Goal: Information Seeking & Learning: Learn about a topic

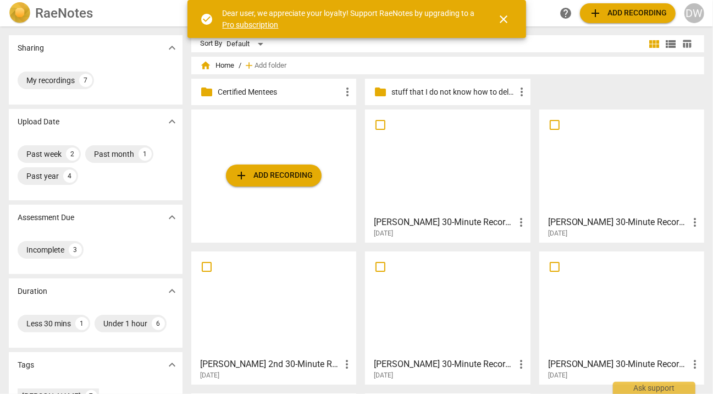
click at [633, 160] on div at bounding box center [621, 161] width 157 height 97
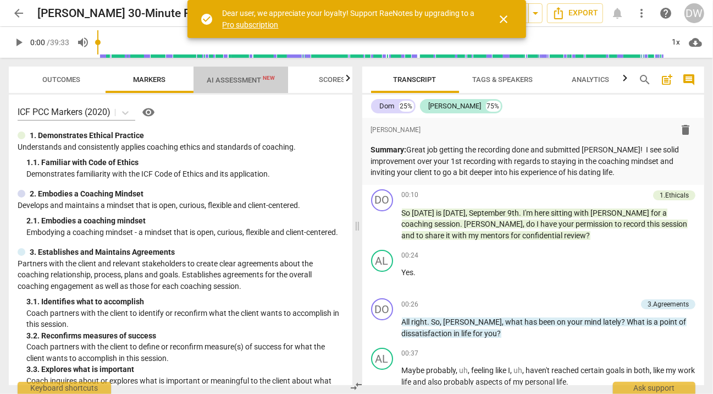
click at [244, 81] on span "AI Assessment New" at bounding box center [241, 80] width 68 height 8
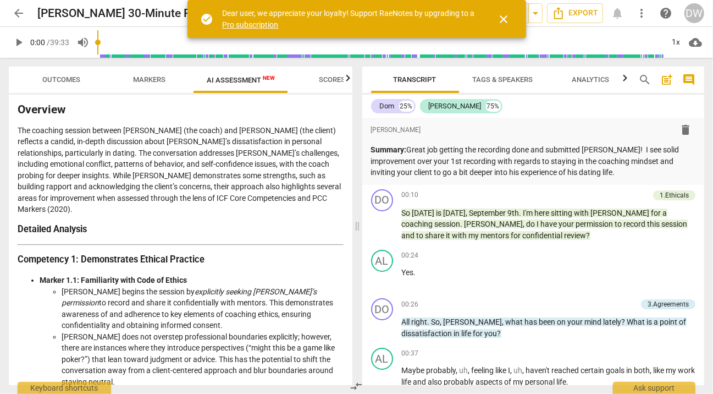
scroll to position [66, 0]
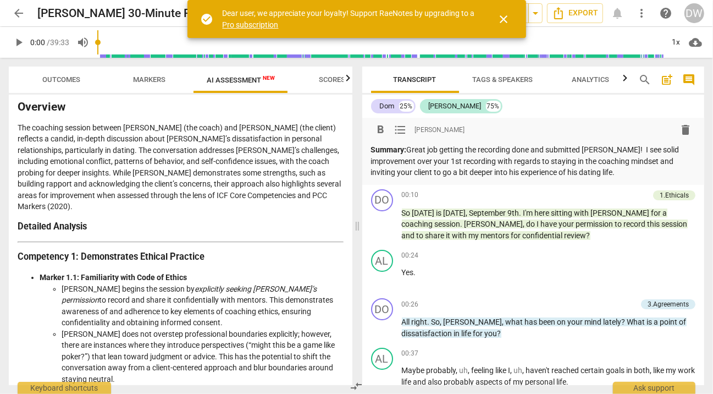
click at [609, 174] on p "Summary: Great job getting the recording done and submitted [PERSON_NAME]! I se…" at bounding box center [533, 161] width 325 height 34
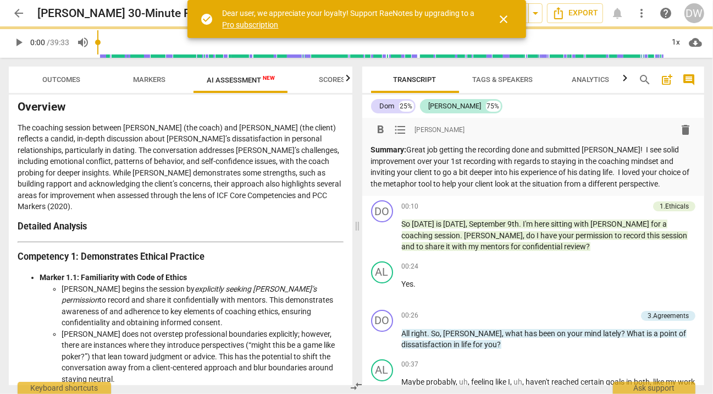
click at [508, 16] on span "close" at bounding box center [504, 19] width 13 height 13
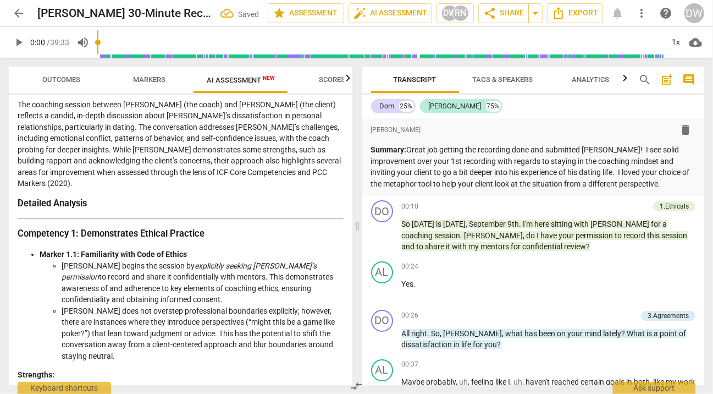
scroll to position [99, 0]
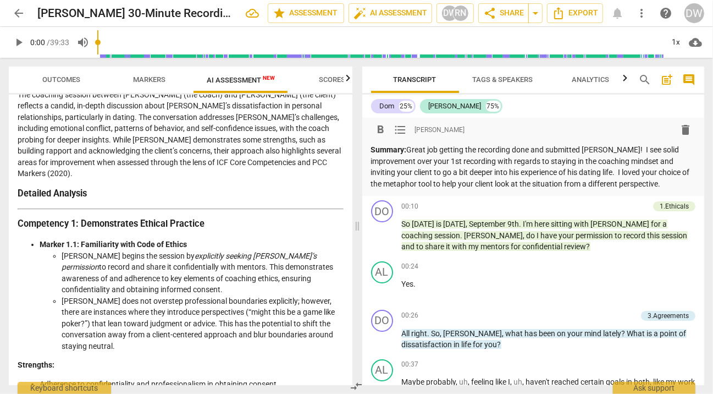
click at [660, 182] on p "Summary: Great job getting the recording done and submitted [PERSON_NAME]! I se…" at bounding box center [533, 166] width 325 height 45
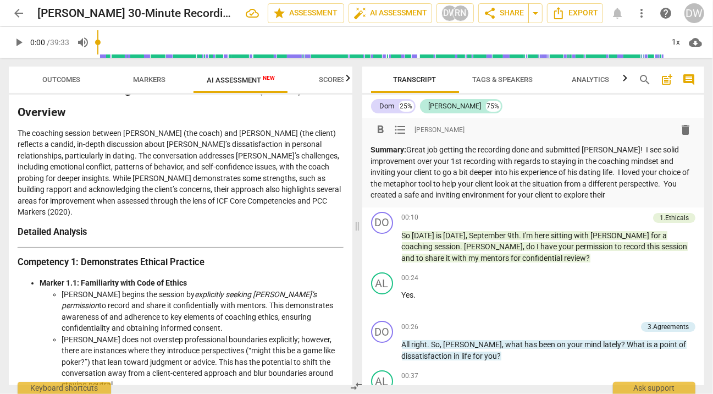
scroll to position [59, 0]
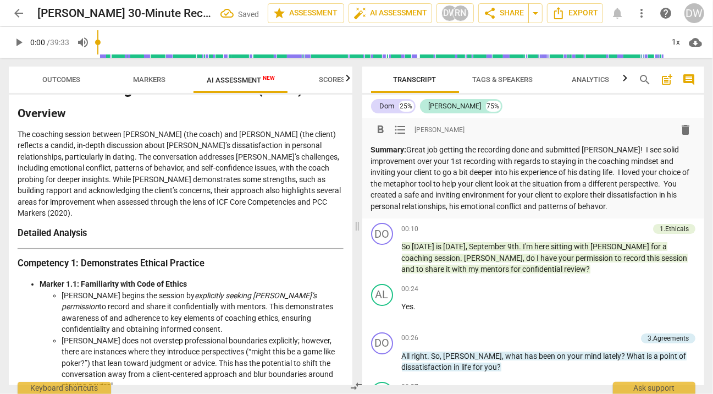
click at [600, 207] on p "Summary: Great job getting the recording done and submitted [PERSON_NAME]! I se…" at bounding box center [533, 178] width 325 height 68
click at [620, 209] on p "Summary: Great job getting the recording done and submitted [PERSON_NAME]! I se…" at bounding box center [533, 178] width 325 height 68
click at [524, 207] on p "Summary: Great job getting the recording done and submitted [PERSON_NAME]! I se…" at bounding box center [533, 178] width 325 height 68
click at [641, 209] on p "Summary: Great job getting the recording done and submitted [PERSON_NAME]! I se…" at bounding box center [533, 178] width 325 height 68
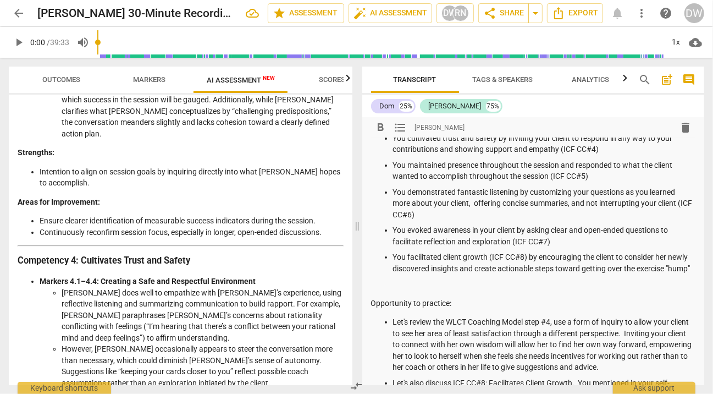
scroll to position [190, 0]
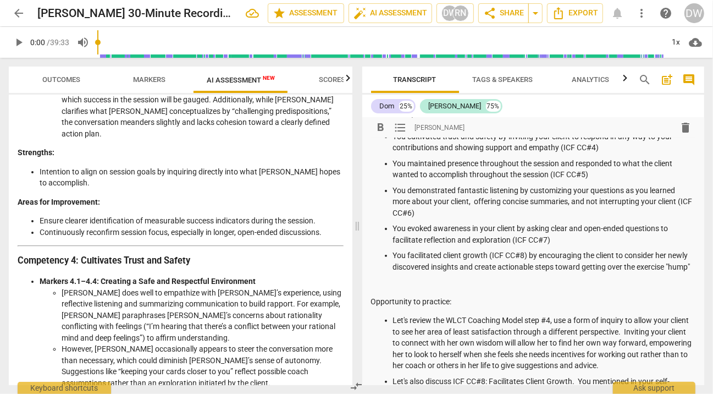
click at [503, 159] on p "You maintained presence throughout the session and responded to what the client…" at bounding box center [544, 169] width 303 height 23
drag, startPoint x: 503, startPoint y: 159, endPoint x: 544, endPoint y: 160, distance: 41.8
click at [544, 160] on p "You maintained presence throughout the session and responded to what the client…" at bounding box center [544, 169] width 303 height 23
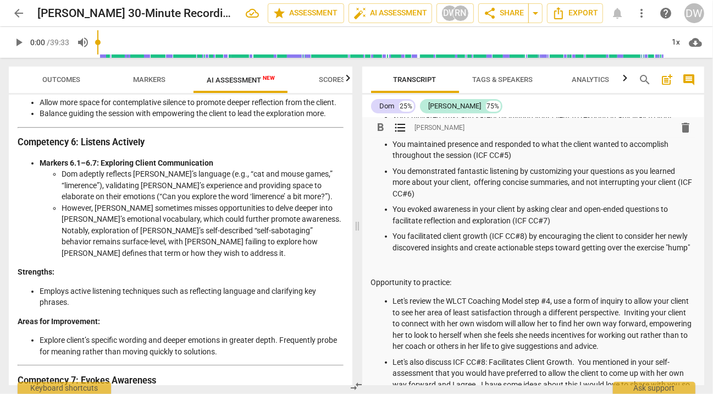
scroll to position [1397, 0]
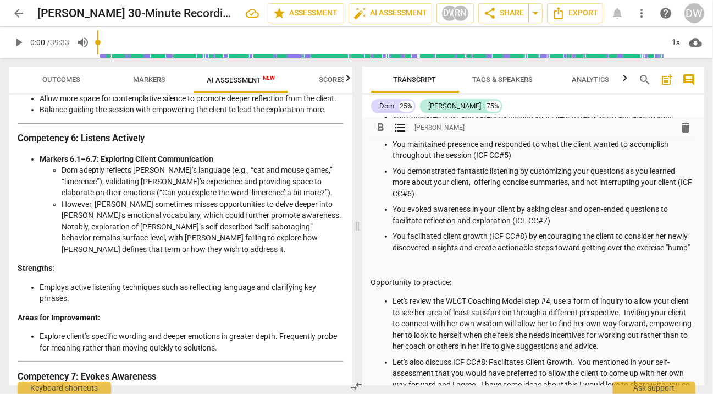
click at [470, 183] on p "You demonstrated fantastic listening by customizing your questions as you learn…" at bounding box center [544, 182] width 303 height 34
click at [482, 181] on p "You demonstrated fantastic listening by customizing your questions as you learn…" at bounding box center [544, 182] width 303 height 34
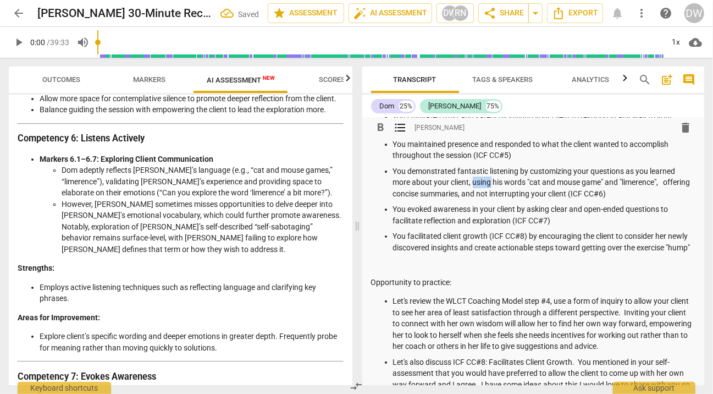
click at [482, 181] on p "You demonstrated fantastic listening by customizing your questions as you learn…" at bounding box center [544, 182] width 303 height 34
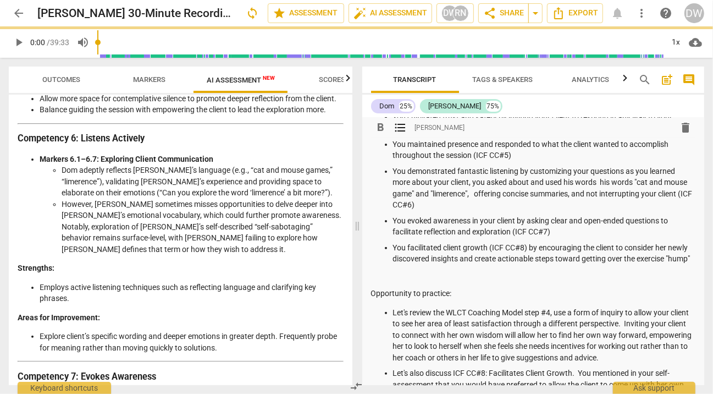
click at [539, 185] on p "You demonstrated fantastic listening by customizing your questions as you learn…" at bounding box center [544, 187] width 303 height 45
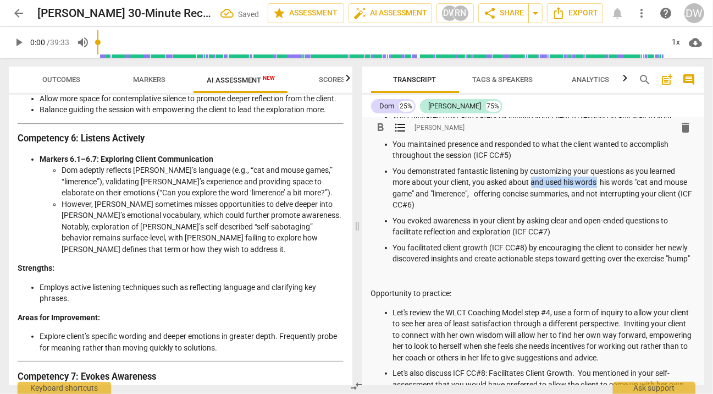
drag, startPoint x: 539, startPoint y: 185, endPoint x: 586, endPoint y: 186, distance: 46.2
click at [586, 186] on p "You demonstrated fantastic listening by customizing your questions as you learn…" at bounding box center [544, 187] width 303 height 45
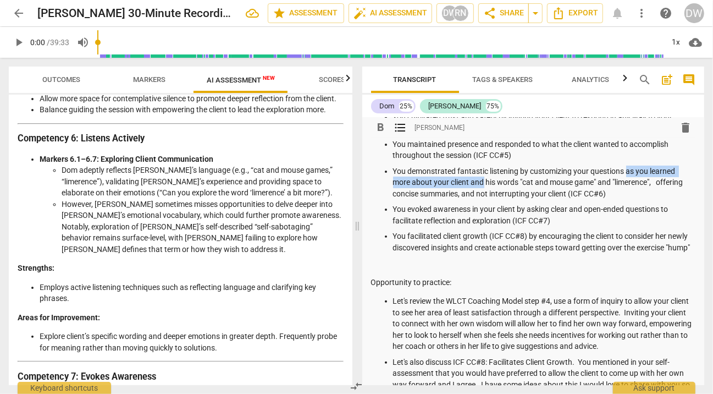
drag, startPoint x: 628, startPoint y: 170, endPoint x: 485, endPoint y: 181, distance: 143.4
click at [485, 181] on p "You demonstrated fantastic listening by customizing your questions as you learn…" at bounding box center [544, 182] width 303 height 34
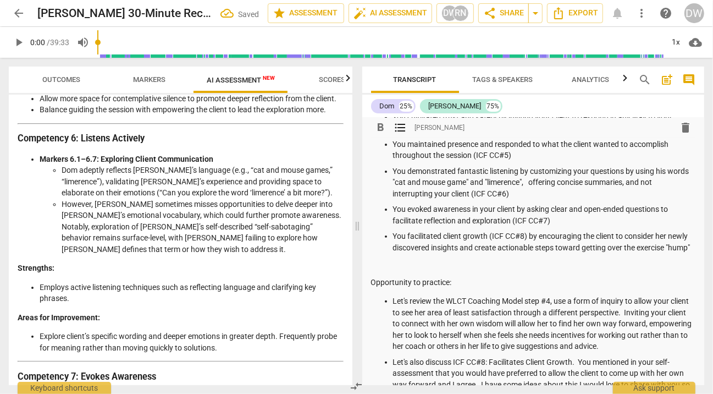
click at [555, 183] on p "You demonstrated fantastic listening by customizing your questions by using his…" at bounding box center [544, 182] width 303 height 34
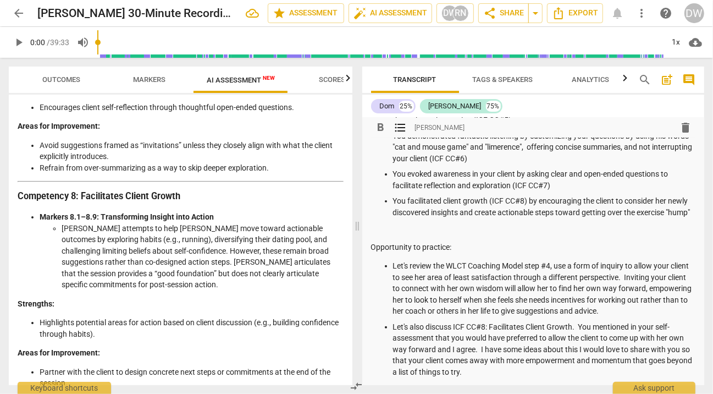
scroll to position [1831, 0]
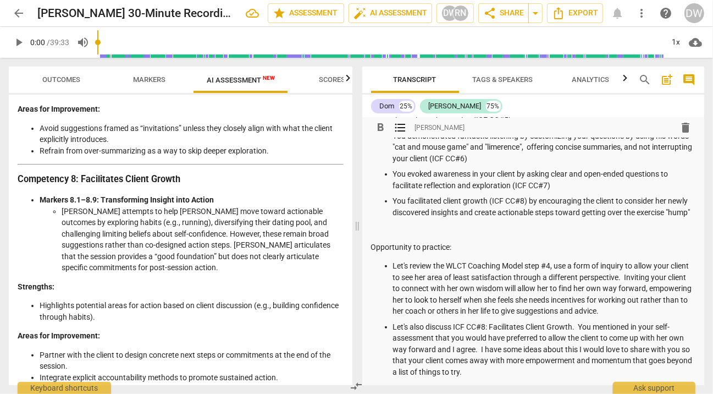
click at [660, 201] on p "You facilitated client growth (ICF CC#8) by encouraging the client to consider …" at bounding box center [544, 206] width 303 height 23
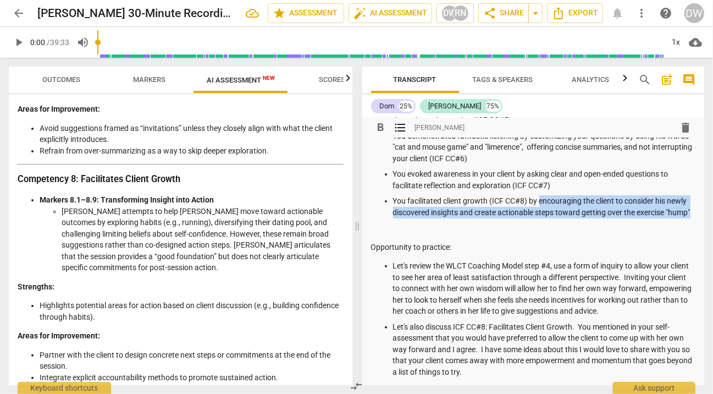
drag, startPoint x: 540, startPoint y: 201, endPoint x: 544, endPoint y: 225, distance: 24.6
click at [544, 218] on p "You facilitated client growth (ICF CC#8) by encouraging the client to consider …" at bounding box center [544, 206] width 303 height 23
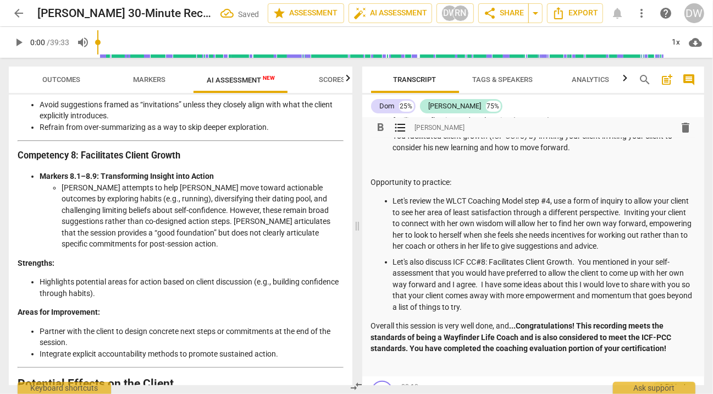
scroll to position [315, 0]
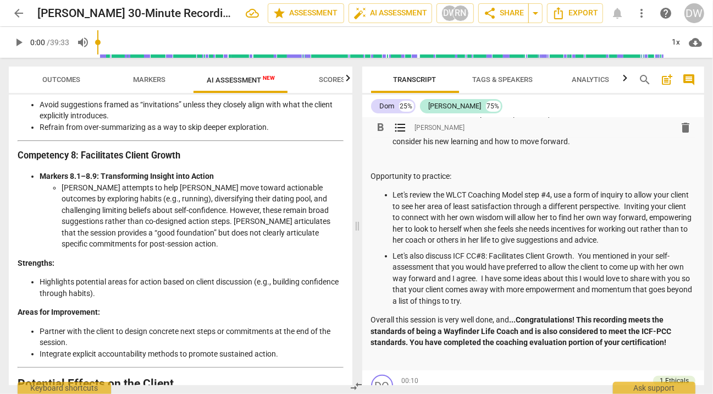
click at [472, 218] on p "Let's review the WLCT Coaching Model step #4, use a form of inquiry to allow yo…" at bounding box center [544, 217] width 303 height 57
click at [567, 217] on p "Let's review the WLCT Coaching Model step #4, use a form of inquiry to allow yo…" at bounding box center [544, 217] width 303 height 57
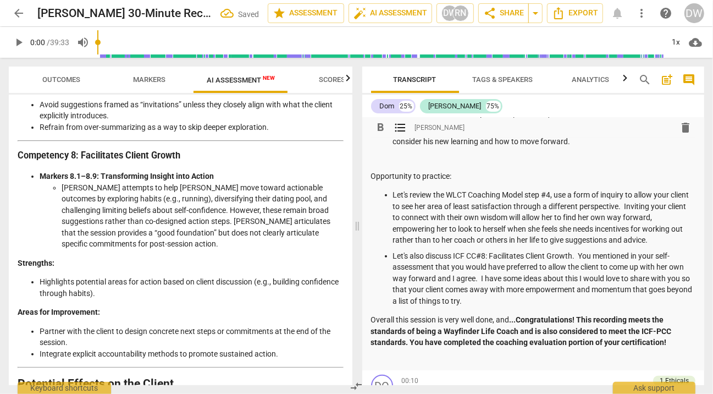
click at [567, 217] on p "Let's review the WLCT Coaching Model step #4, use a form of inquiry to allow yo…" at bounding box center [544, 217] width 303 height 57
click at [614, 218] on p "Let's review the WLCT Coaching Model step #4, use a form of inquiry to allow yo…" at bounding box center [544, 217] width 303 height 57
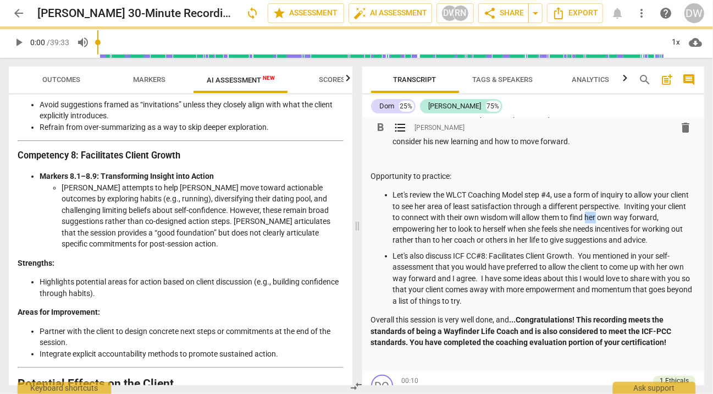
click at [614, 218] on p "Let's review the WLCT Coaching Model step #4, use a form of inquiry to allow yo…" at bounding box center [544, 217] width 303 height 57
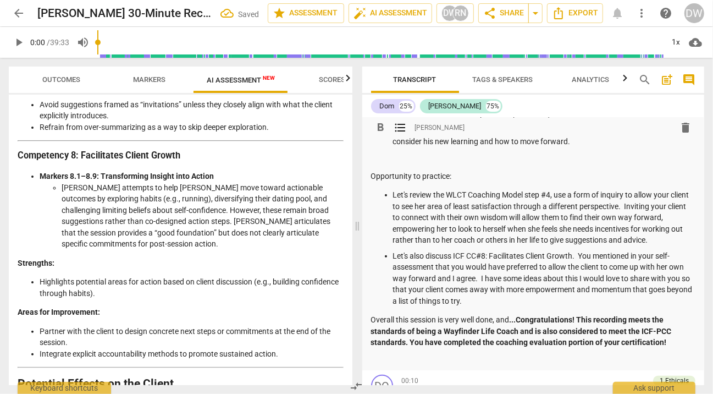
click at [444, 229] on p "Let's review the WLCT Coaching Model step #4, use a form of inquiry to allow yo…" at bounding box center [544, 217] width 303 height 57
click at [495, 229] on p "Let's review the WLCT Coaching Model step #4, use a form of inquiry to allow yo…" at bounding box center [544, 217] width 303 height 57
click at [542, 228] on p "Let's review the WLCT Coaching Model step #4, use a form of inquiry to allow yo…" at bounding box center [544, 217] width 303 height 57
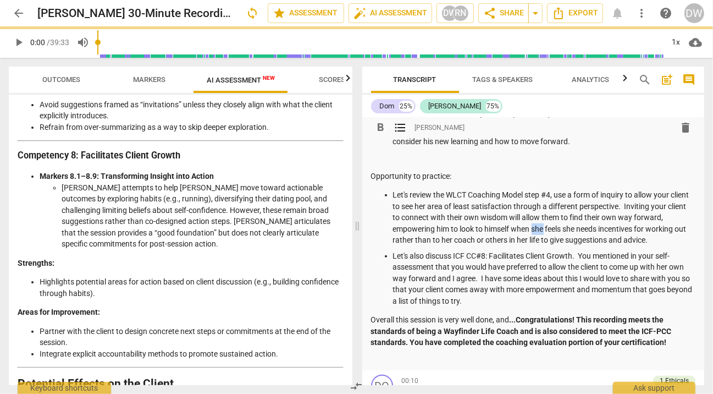
click at [542, 228] on p "Let's review the WLCT Coaching Model step #4, use a form of inquiry to allow yo…" at bounding box center [544, 217] width 303 height 57
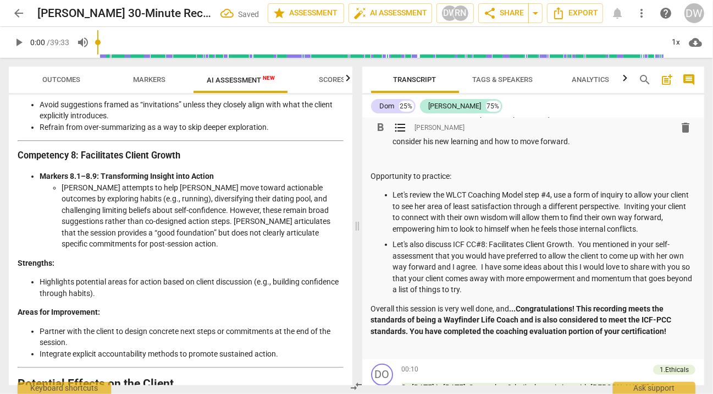
click at [481, 228] on p "Let's review the WLCT Coaching Model step #4, use a form of inquiry to allow yo…" at bounding box center [544, 211] width 303 height 45
drag, startPoint x: 481, startPoint y: 228, endPoint x: 631, endPoint y: 230, distance: 150.7
click at [631, 230] on p "Let's review the WLCT Coaching Model step #4, use a form of inquiry to allow yo…" at bounding box center [544, 211] width 303 height 45
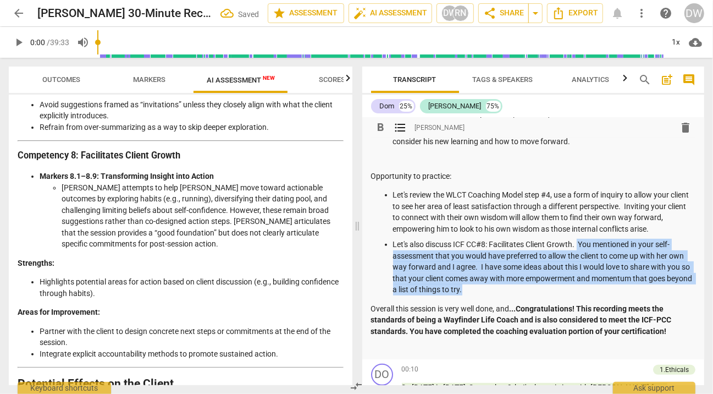
drag, startPoint x: 579, startPoint y: 242, endPoint x: 596, endPoint y: 288, distance: 49.2
click at [596, 288] on p "Let's also discuss ICF CC#8: Facilitates Client Growth. You mentioned in your s…" at bounding box center [544, 267] width 303 height 57
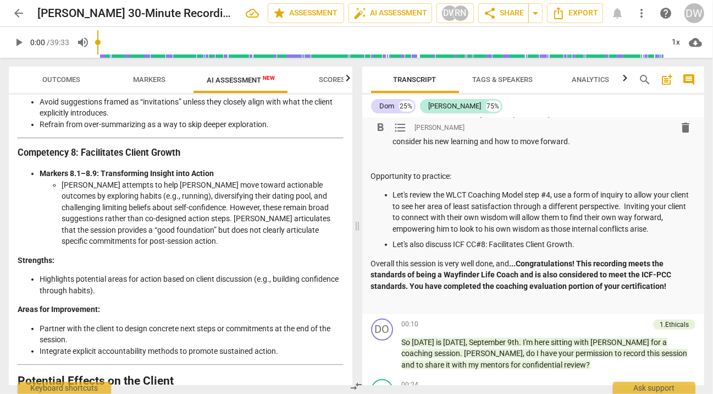
scroll to position [1858, 0]
click at [588, 246] on p "Let's also discuss ICF CC#8: Facilitates Client Growth." at bounding box center [544, 245] width 303 height 12
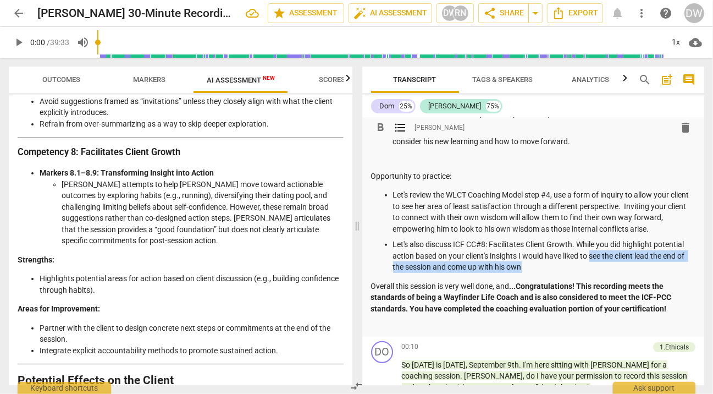
drag, startPoint x: 593, startPoint y: 255, endPoint x: 593, endPoint y: 267, distance: 12.1
click at [593, 267] on p "Let's also discuss ICF CC#8: Facilitates Client Growth. While you did highlight…" at bounding box center [544, 256] width 303 height 34
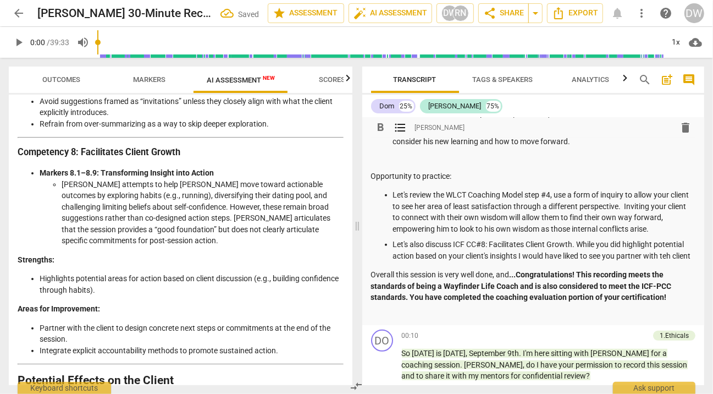
click at [671, 257] on p "Let's also discuss ICF CC#8: Facilitates Client Growth. While you did highlight…" at bounding box center [544, 250] width 303 height 23
click at [556, 261] on p "Let's also discuss ICF CC#8: Facilitates Client Growth. While you did highlight…" at bounding box center [544, 250] width 303 height 23
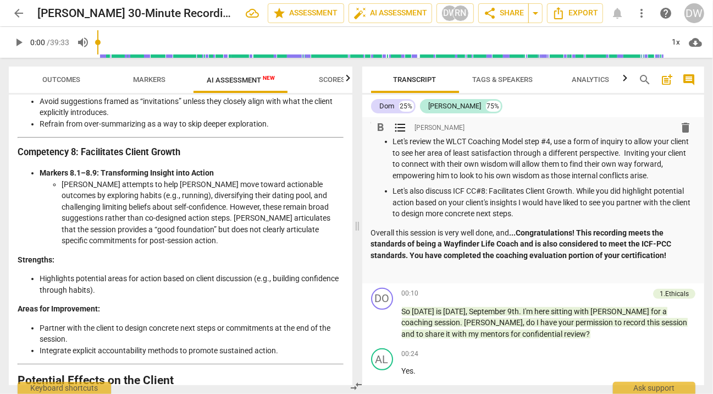
scroll to position [368, 0]
click at [457, 231] on p "Overall this session is very well done, and ...Congratulations! This recording …" at bounding box center [533, 244] width 325 height 34
drag, startPoint x: 457, startPoint y: 231, endPoint x: 468, endPoint y: 231, distance: 11.5
click at [468, 231] on p "Overall this session is very well done, and ...Congratulations! This recording …" at bounding box center [533, 244] width 325 height 34
click at [453, 231] on p "Overall this is a strong done, and ...Congratulations! This recording meets the…" at bounding box center [533, 244] width 325 height 34
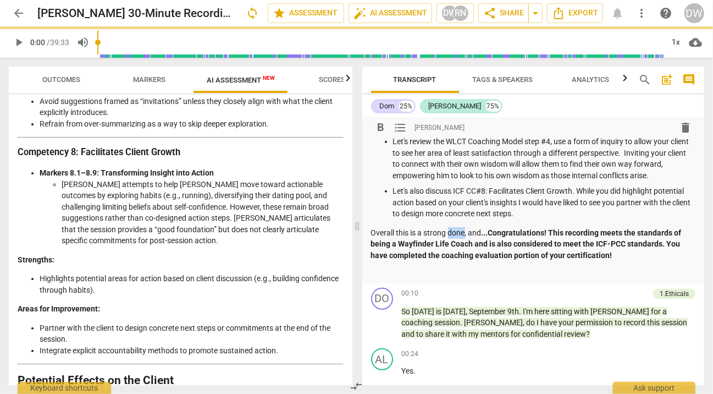
click at [453, 231] on p "Overall this is a strong done, and ...Congratulations! This recording meets the…" at bounding box center [533, 244] width 325 height 34
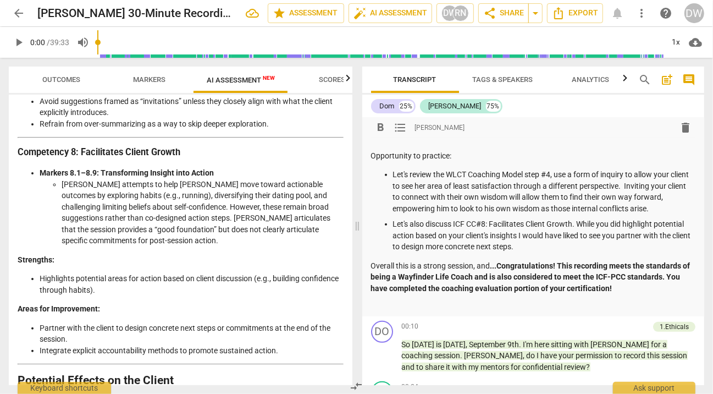
scroll to position [335, 0]
click at [74, 78] on span "Outcomes" at bounding box center [62, 79] width 38 height 8
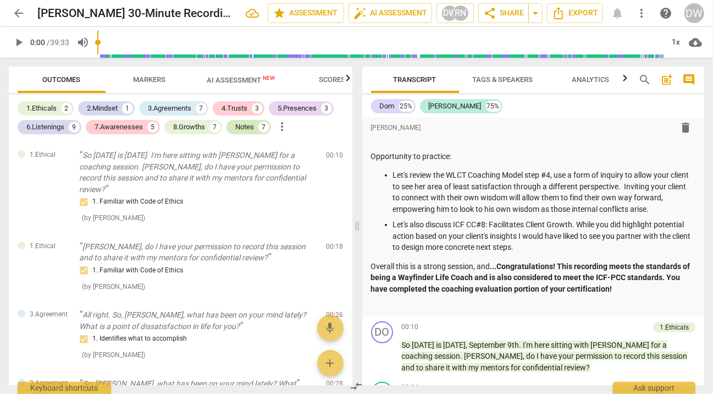
click at [249, 130] on div "Notes" at bounding box center [244, 127] width 19 height 11
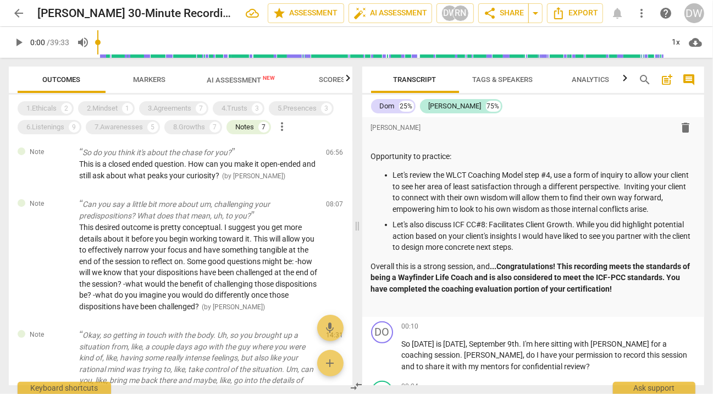
scroll to position [209, 0]
click at [666, 211] on p "Let's review the WLCT Coaching Model step #4, use a form of inquiry to allow yo…" at bounding box center [544, 191] width 303 height 45
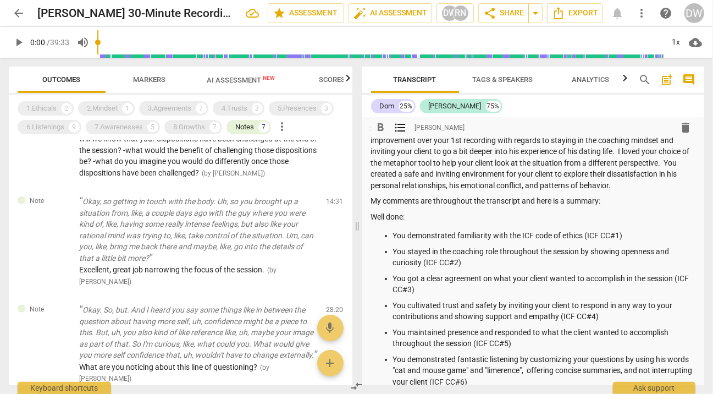
scroll to position [0, 0]
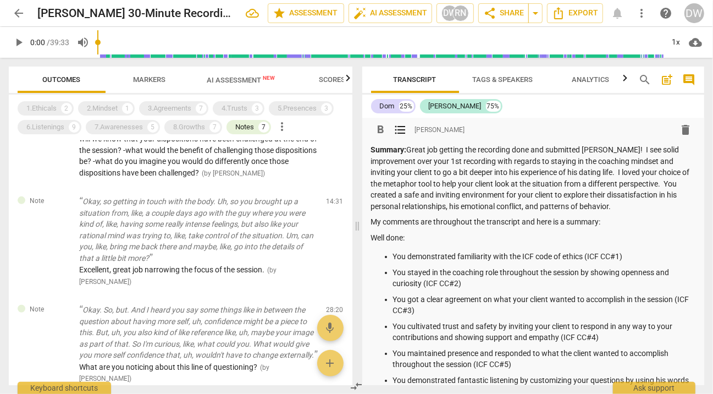
click at [639, 208] on p "Summary: Great job getting the recording done and submitted [PERSON_NAME]! I se…" at bounding box center [533, 178] width 325 height 68
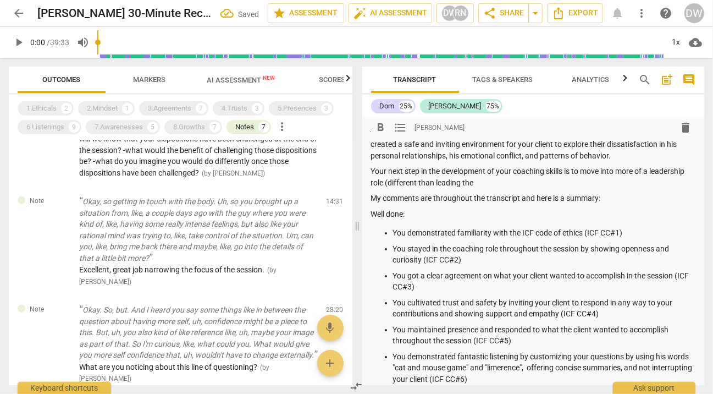
scroll to position [51, 0]
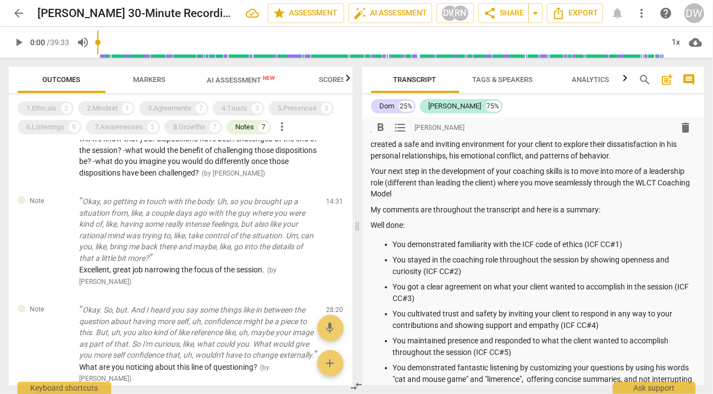
click at [567, 183] on p "Your next step in the development of your coaching skills is to move into more …" at bounding box center [533, 182] width 325 height 34
click at [506, 195] on p "Your next step in the development of your coaching skills is to move into more …" at bounding box center [533, 182] width 325 height 34
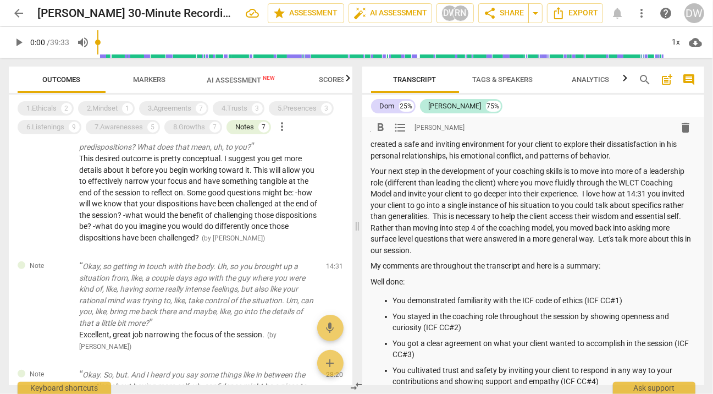
scroll to position [297, 0]
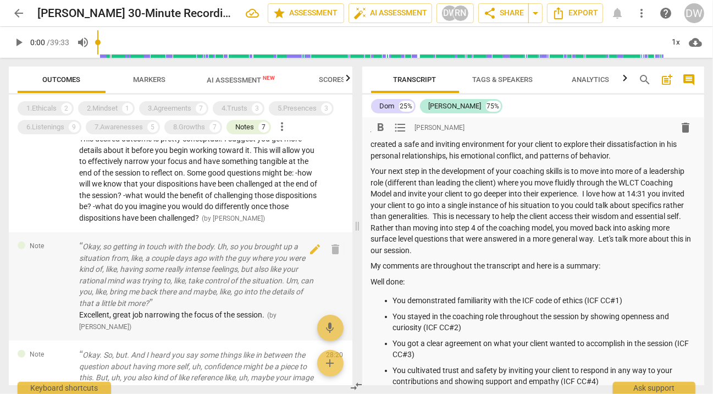
click at [256, 283] on p "Okay, so getting in touch with the body. Uh, so you brought up a situation from…" at bounding box center [198, 275] width 239 height 68
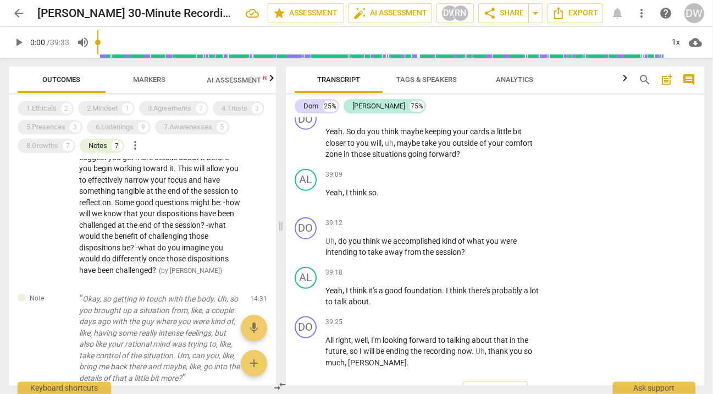
scroll to position [8629, 0]
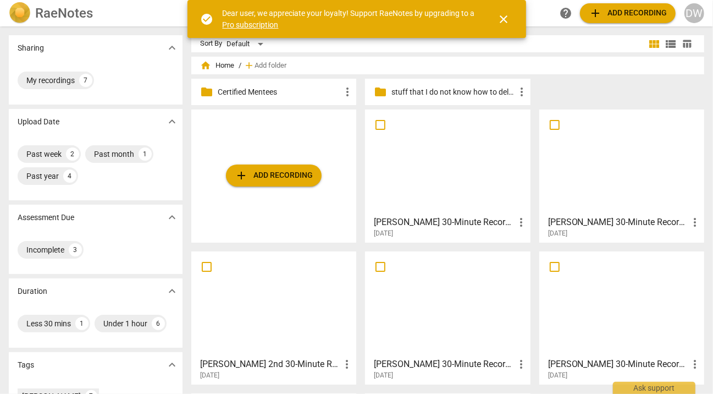
click at [413, 183] on div at bounding box center [447, 161] width 157 height 97
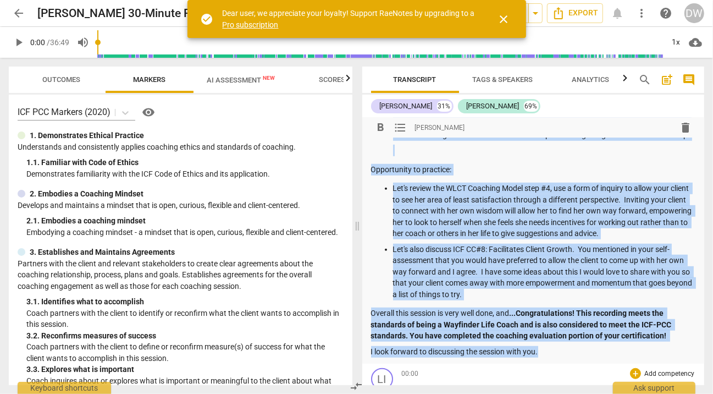
scroll to position [594, 0]
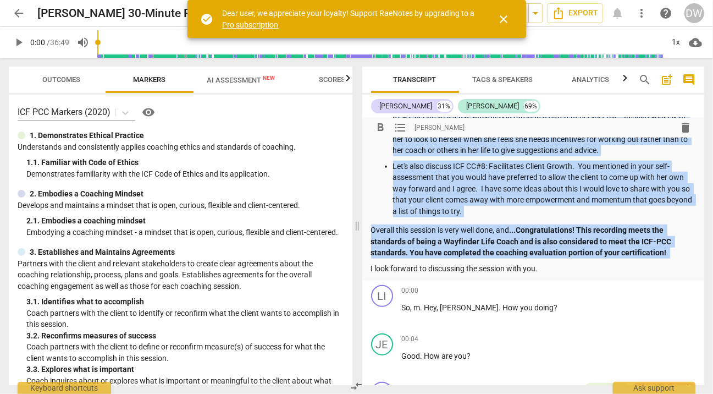
drag, startPoint x: 371, startPoint y: 162, endPoint x: 677, endPoint y: 269, distance: 324.7
copy div "Well done: You demonstrated familiarity with the ICF code of ethics (ICF CC#1) …"
click at [431, 240] on p "Overall this session is very well done, and ...Congratulations! This recording …" at bounding box center [533, 241] width 325 height 34
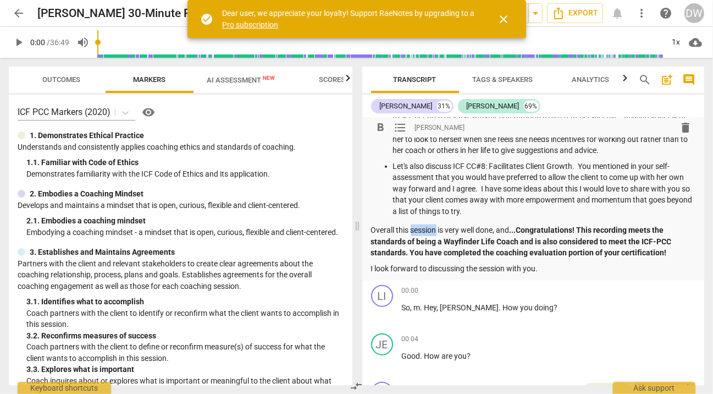
click at [431, 240] on p "Overall this session is very well done, and ...Congratulations! This recording …" at bounding box center [533, 241] width 325 height 34
drag, startPoint x: 431, startPoint y: 240, endPoint x: 479, endPoint y: 240, distance: 48.4
click at [479, 240] on p "Overall this session is very well done, and ...Congratulations! This recording …" at bounding box center [533, 241] width 325 height 34
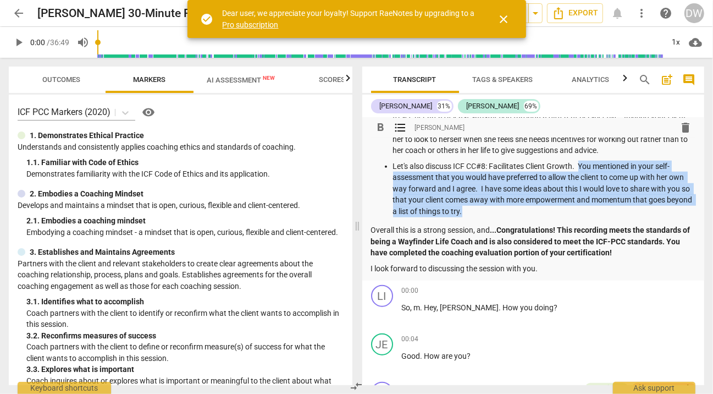
drag, startPoint x: 582, startPoint y: 174, endPoint x: 589, endPoint y: 227, distance: 52.7
click at [589, 217] on p "Let's also discuss ICF CC#8: Facilitates Client Growth. You mentioned in your s…" at bounding box center [544, 189] width 303 height 57
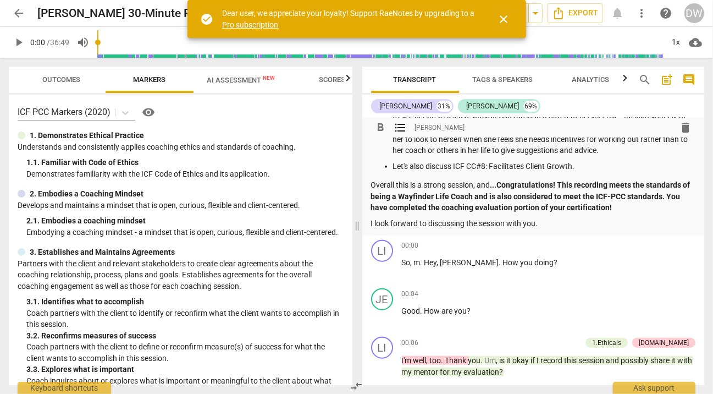
click at [334, 76] on span "Scores" at bounding box center [332, 79] width 26 height 8
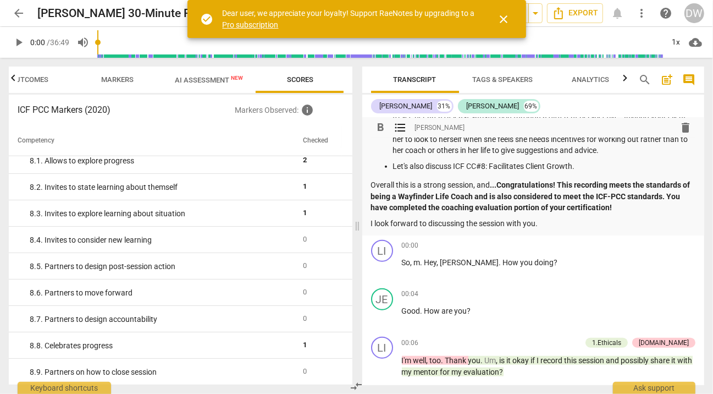
scroll to position [566, 0]
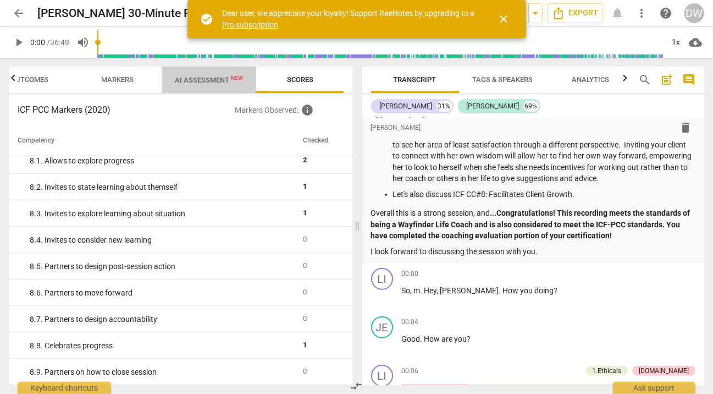
click at [191, 81] on span "AI Assessment New" at bounding box center [209, 80] width 68 height 8
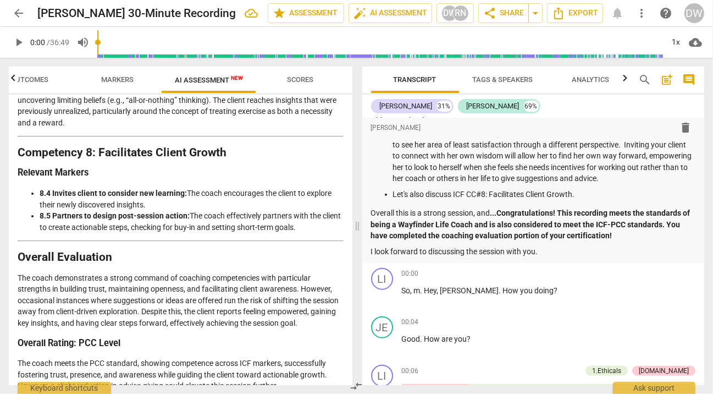
scroll to position [2248, 0]
